Goal: Task Accomplishment & Management: Complete application form

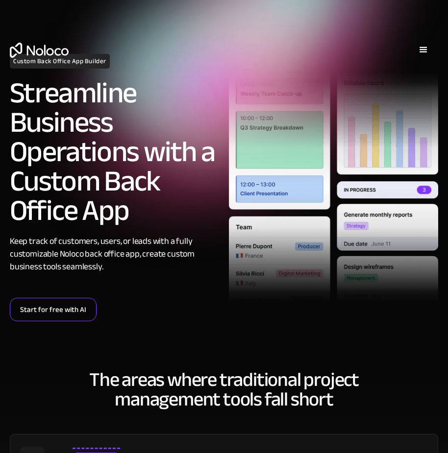
click at [67, 307] on link "Start for free with AI" at bounding box center [53, 310] width 87 height 24
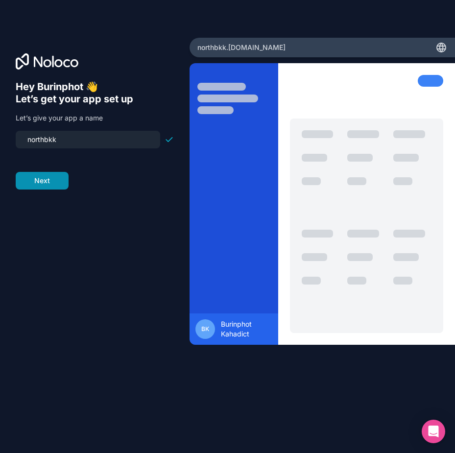
click at [53, 185] on button "Next" at bounding box center [42, 181] width 53 height 18
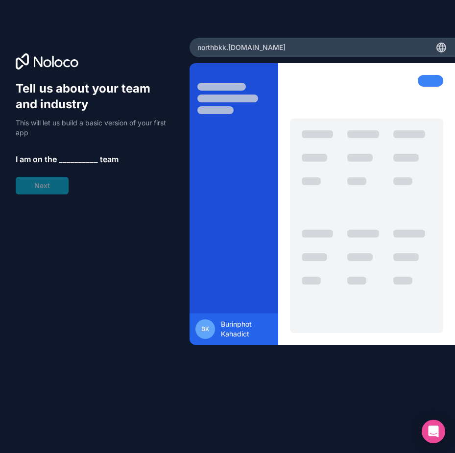
click at [71, 158] on span "__________" at bounding box center [78, 159] width 39 height 12
click at [72, 159] on span "__________" at bounding box center [78, 159] width 39 height 12
click at [82, 151] on div "Tell us about your team and industry This will let us build a basic version of …" at bounding box center [95, 138] width 158 height 114
click at [30, 184] on div "Tell us about your team and industry This will let us build a basic version of …" at bounding box center [95, 138] width 158 height 114
click at [95, 156] on span "__________" at bounding box center [78, 159] width 39 height 12
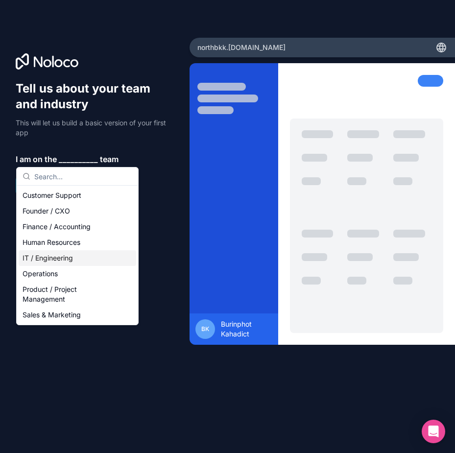
click at [57, 261] on div "IT / Engineering" at bounding box center [78, 258] width 118 height 16
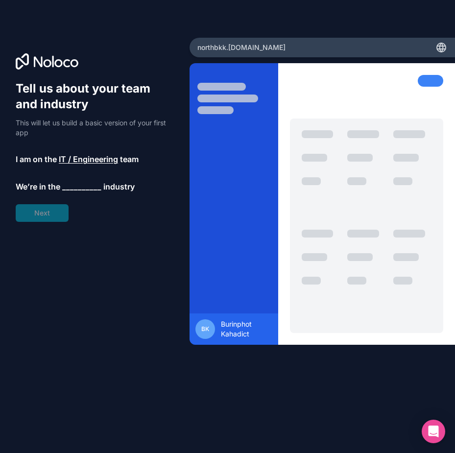
click at [69, 188] on span "__________" at bounding box center [81, 187] width 39 height 12
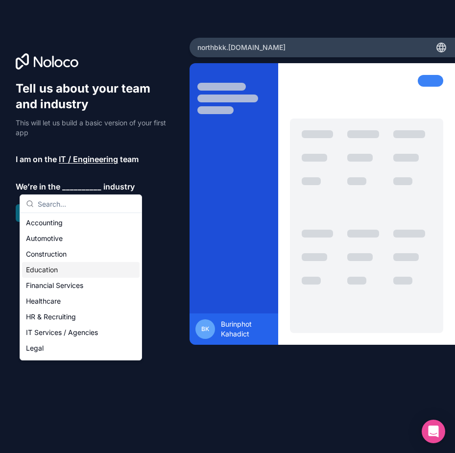
click at [42, 267] on div "Education" at bounding box center [81, 270] width 118 height 16
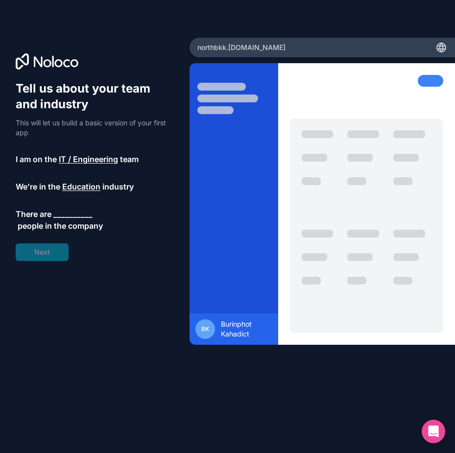
click at [65, 211] on span "__________" at bounding box center [72, 214] width 39 height 12
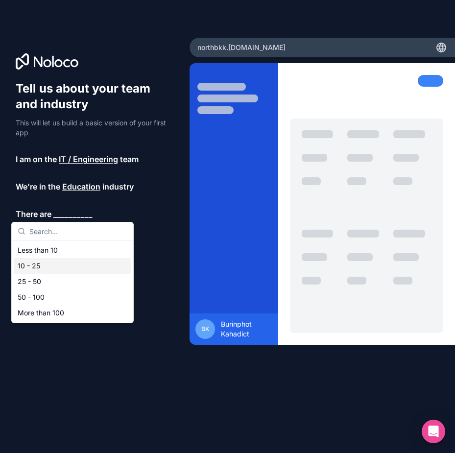
click at [70, 263] on div "10 - 25" at bounding box center [73, 266] width 118 height 16
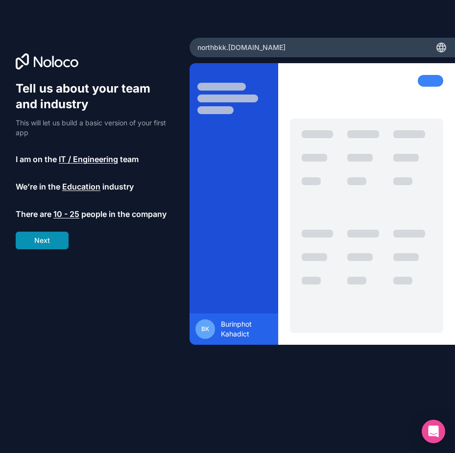
click at [61, 245] on button "Next" at bounding box center [42, 241] width 53 height 18
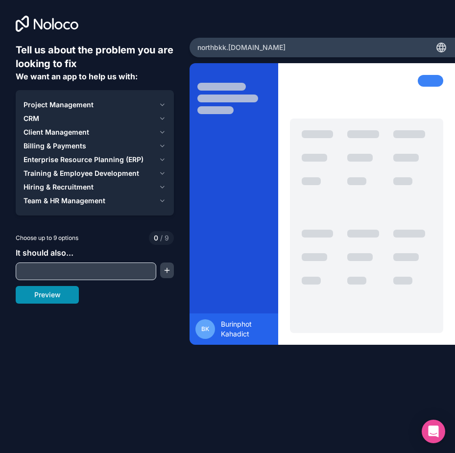
click at [61, 298] on button "Preview" at bounding box center [47, 295] width 63 height 18
click at [81, 278] on div at bounding box center [86, 272] width 141 height 18
click at [93, 270] on input "text" at bounding box center [86, 272] width 136 height 14
click at [165, 272] on button "button" at bounding box center [167, 271] width 14 height 16
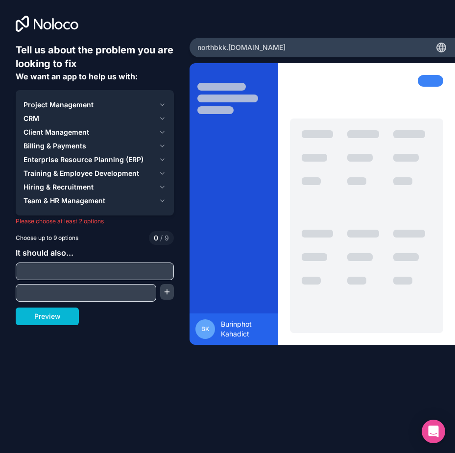
click at [99, 178] on button "Training & Employee Development" at bounding box center [95, 174] width 143 height 14
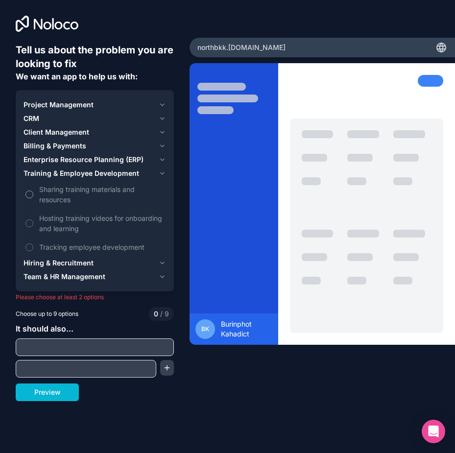
click at [38, 199] on label "Sharing training materials and resources" at bounding box center [95, 194] width 143 height 28
click at [33, 199] on button "Sharing training materials and resources" at bounding box center [29, 195] width 8 height 8
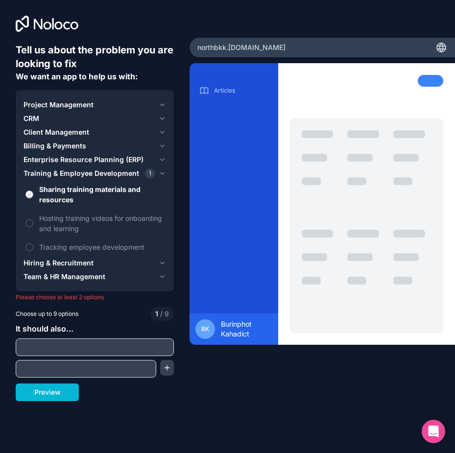
click at [70, 202] on span "Sharing training materials and resources" at bounding box center [101, 194] width 125 height 21
click at [33, 199] on button "Sharing training materials and resources" at bounding box center [29, 195] width 8 height 8
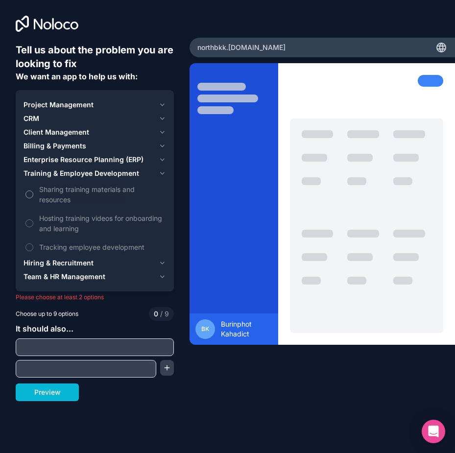
click at [70, 202] on span "Sharing training materials and resources" at bounding box center [101, 194] width 125 height 21
click at [33, 199] on button "Sharing training materials and resources" at bounding box center [29, 195] width 8 height 8
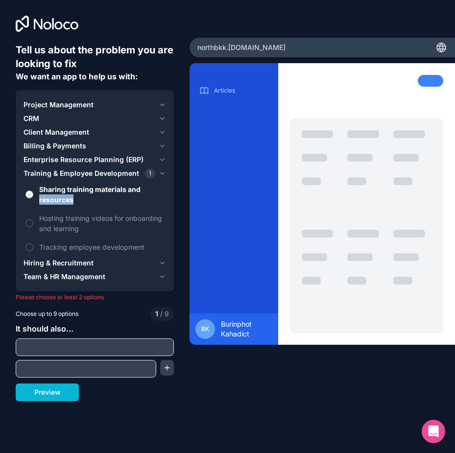
click at [70, 202] on span "Sharing training materials and resources" at bounding box center [101, 194] width 125 height 21
click at [33, 199] on button "Sharing training materials and resources" at bounding box center [29, 195] width 8 height 8
